Goal: Find specific page/section: Find specific page/section

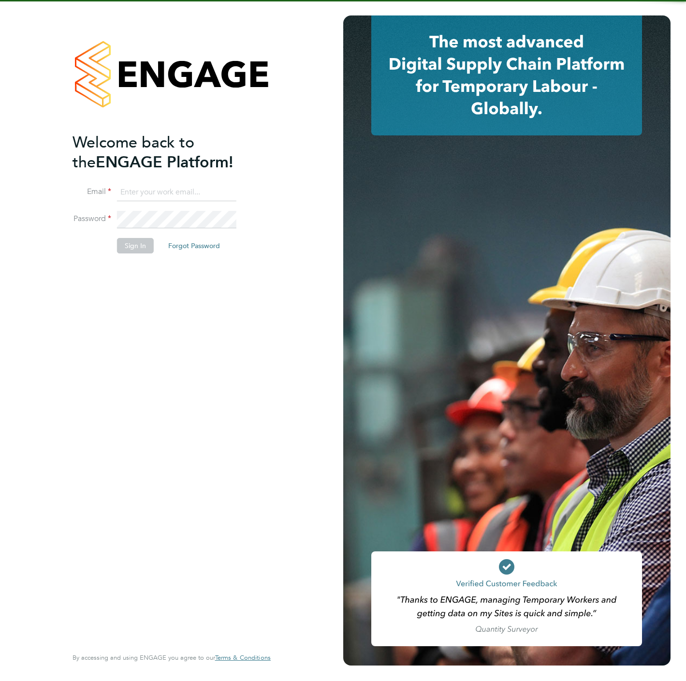
type input "[PERSON_NAME][EMAIL_ADDRESS][DOMAIN_NAME]"
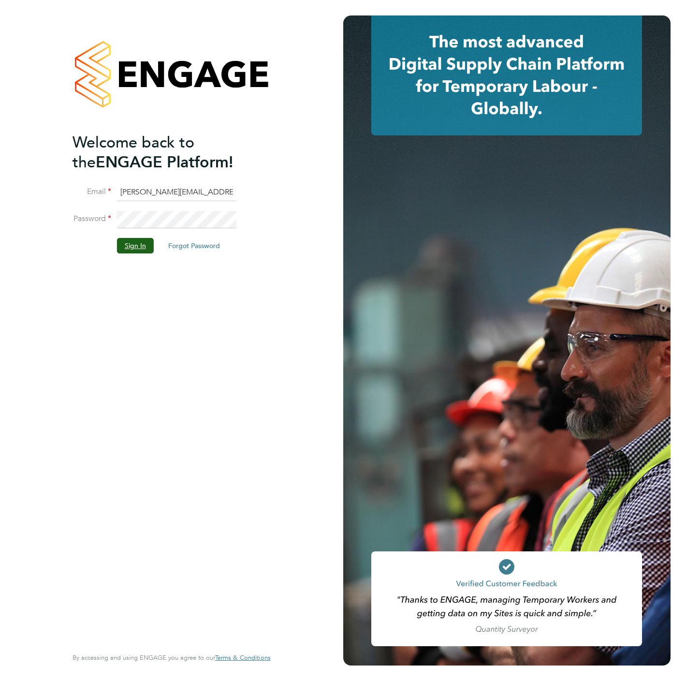
click at [131, 247] on button "Sign In" at bounding box center [135, 245] width 37 height 15
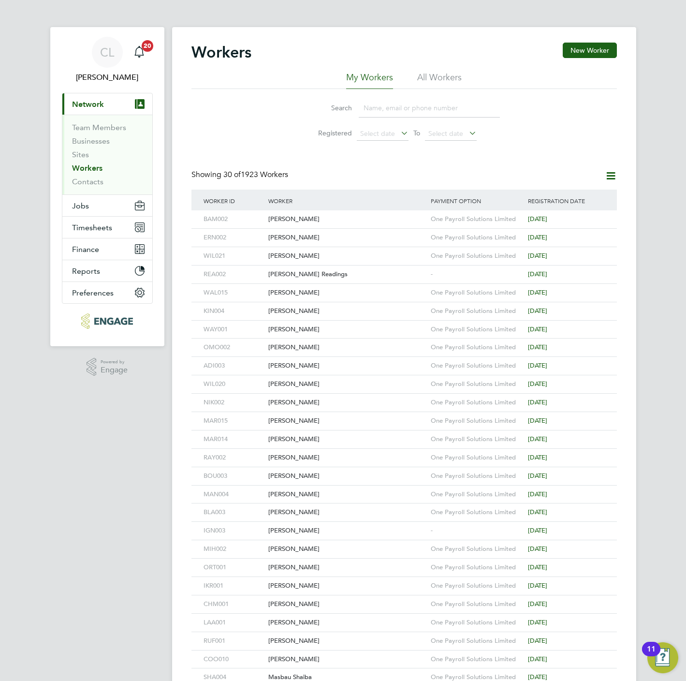
click at [364, 106] on input at bounding box center [429, 108] width 141 height 19
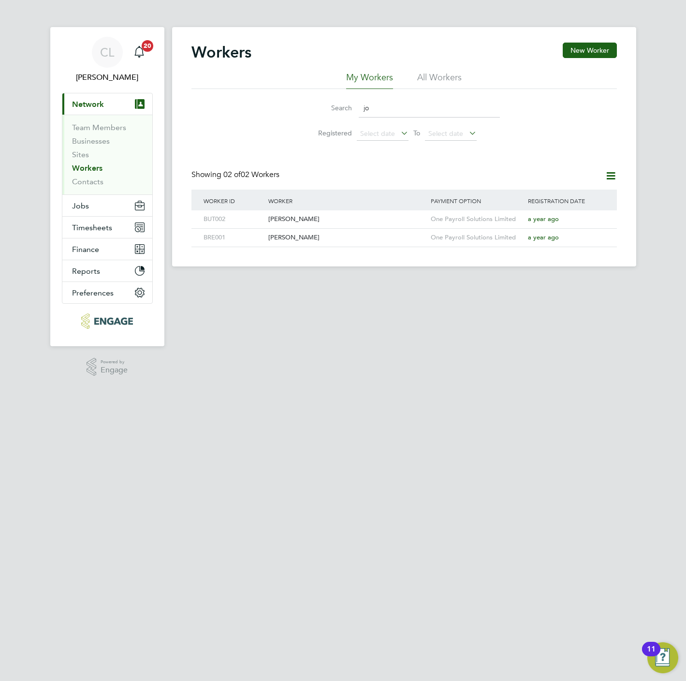
type input "j"
type input "sue"
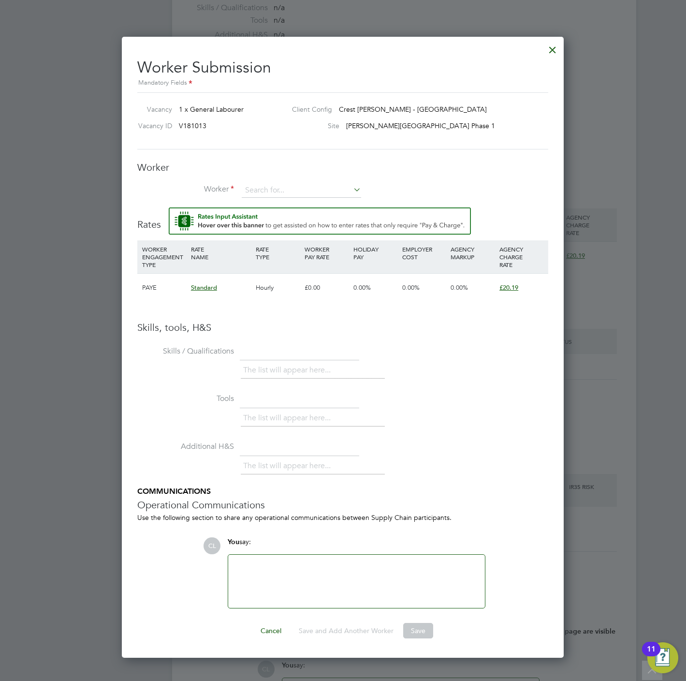
click at [557, 51] on div at bounding box center [552, 47] width 17 height 17
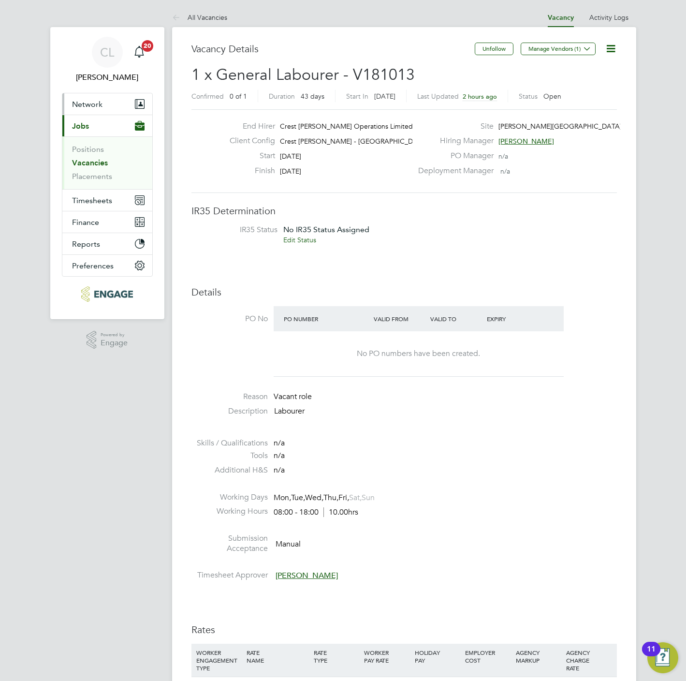
click at [93, 113] on button "Network" at bounding box center [107, 103] width 90 height 21
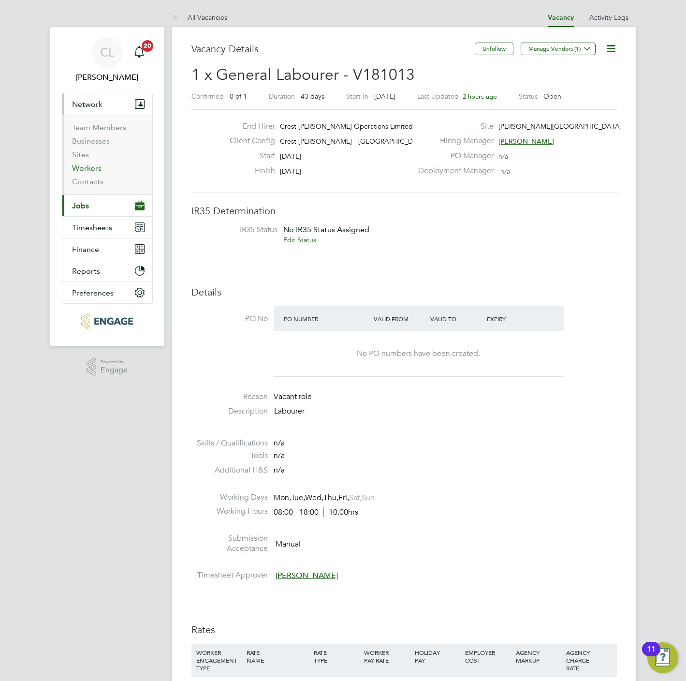
click at [95, 170] on link "Workers" at bounding box center [86, 167] width 29 height 9
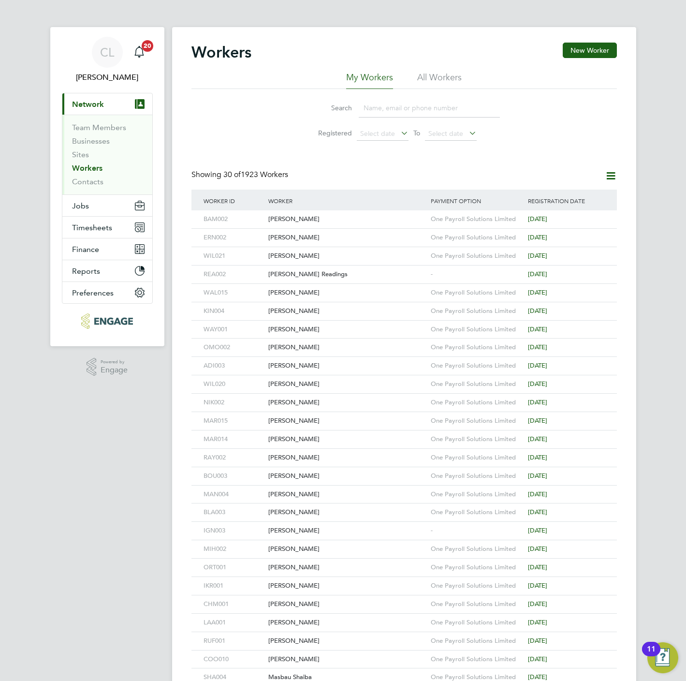
click at [376, 104] on input at bounding box center [429, 108] width 141 height 19
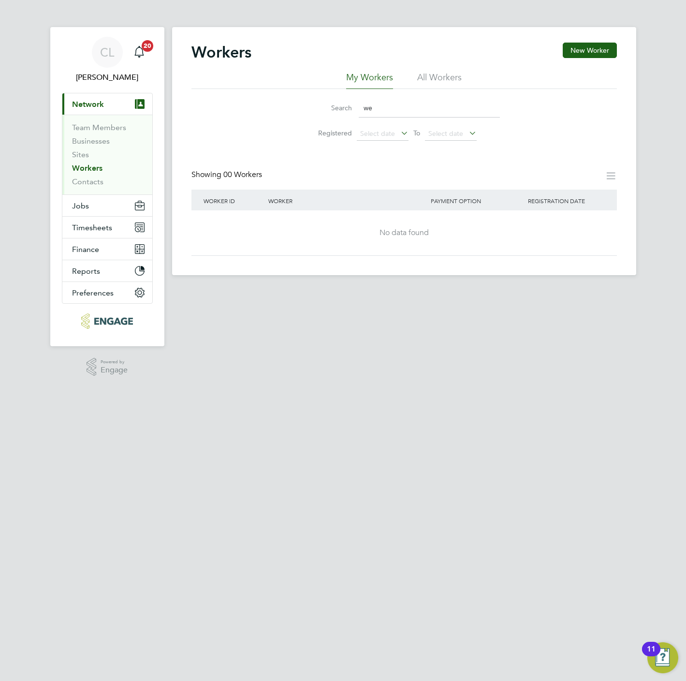
type input "w"
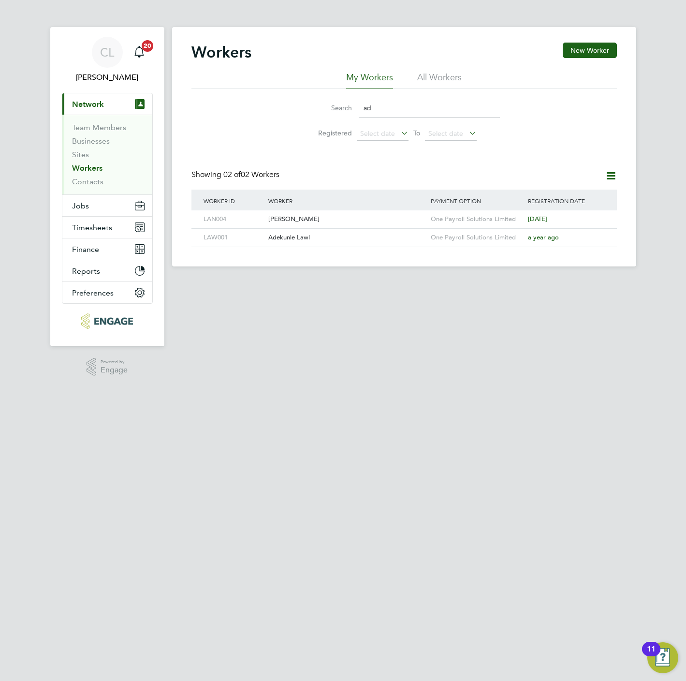
type input "a"
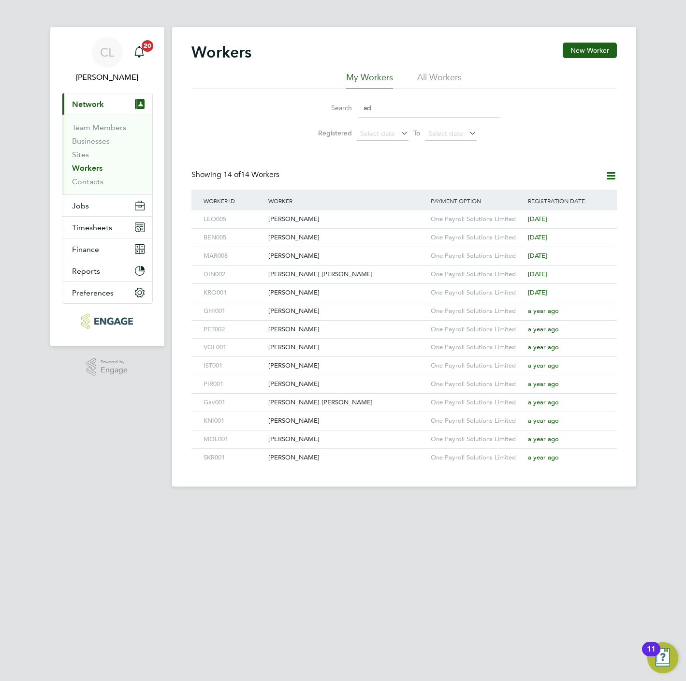
type input "a"
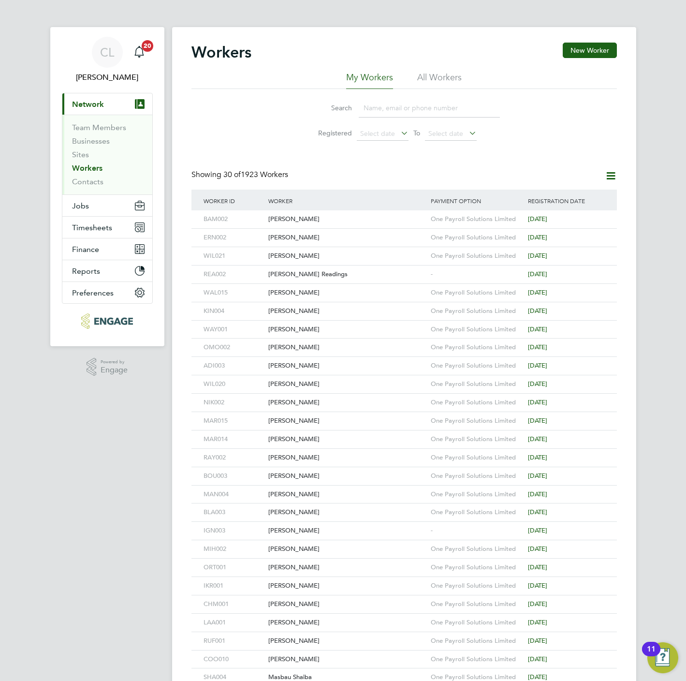
click at [377, 102] on input at bounding box center [429, 108] width 141 height 19
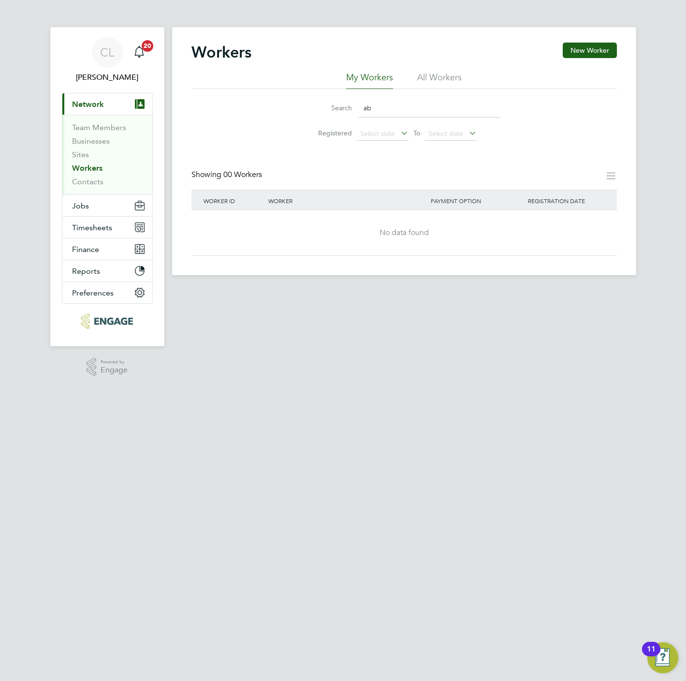
type input "a"
